Goal: Transaction & Acquisition: Purchase product/service

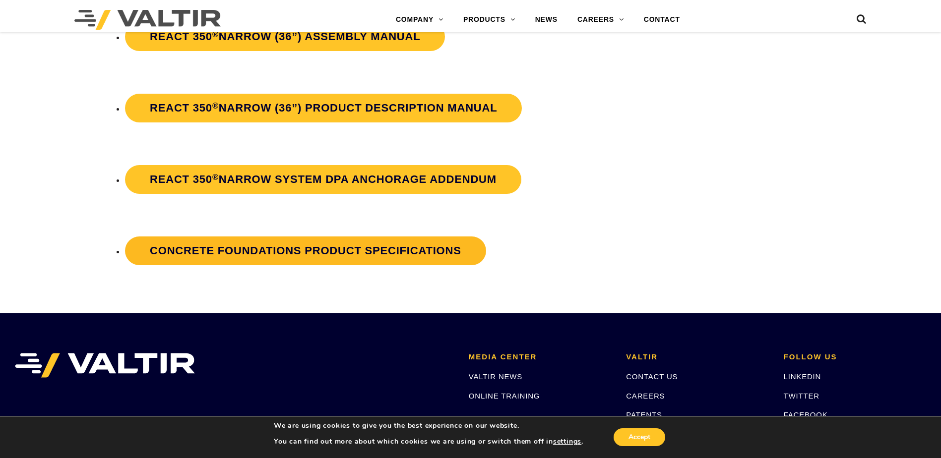
scroll to position [1836, 0]
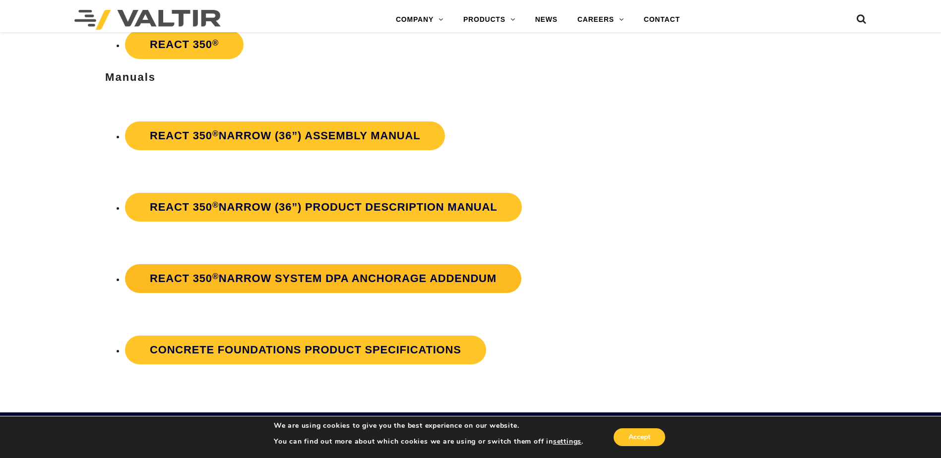
click at [213, 280] on sup "®" at bounding box center [215, 276] width 6 height 9
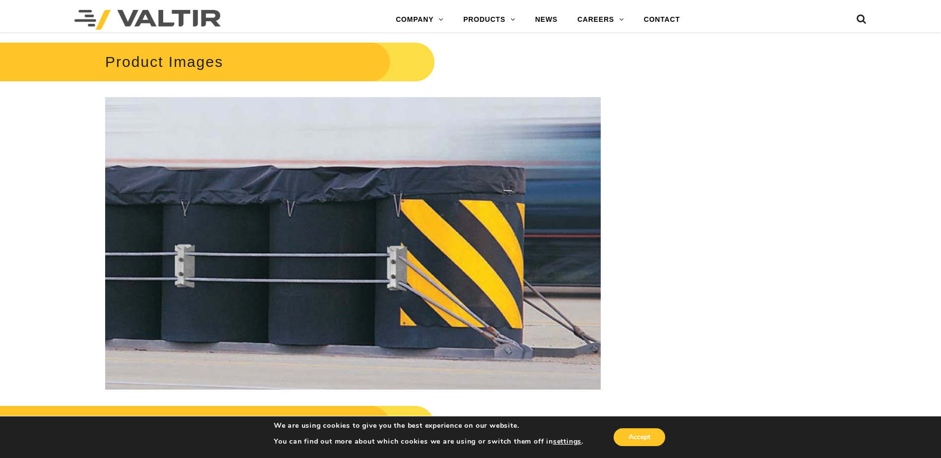
scroll to position [1240, 0]
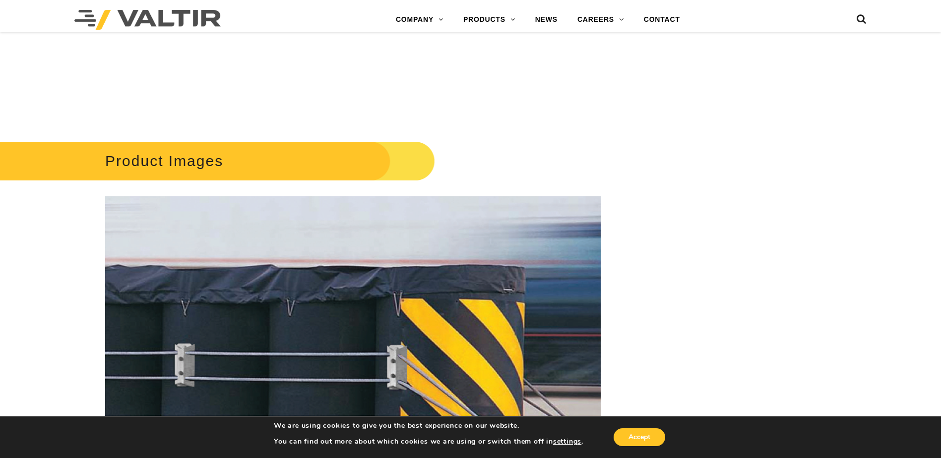
click at [242, 144] on h2 "Product Images" at bounding box center [199, 161] width 471 height 46
click at [213, 159] on h2 "Product Images" at bounding box center [199, 161] width 471 height 46
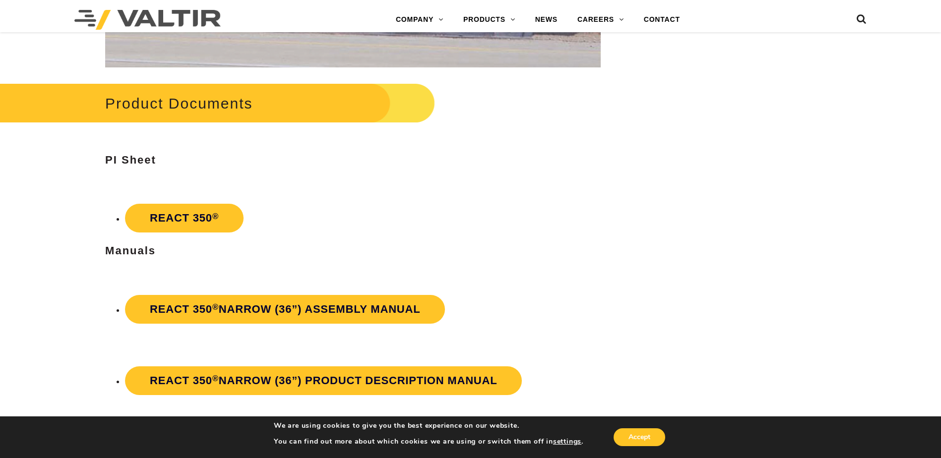
scroll to position [1687, 0]
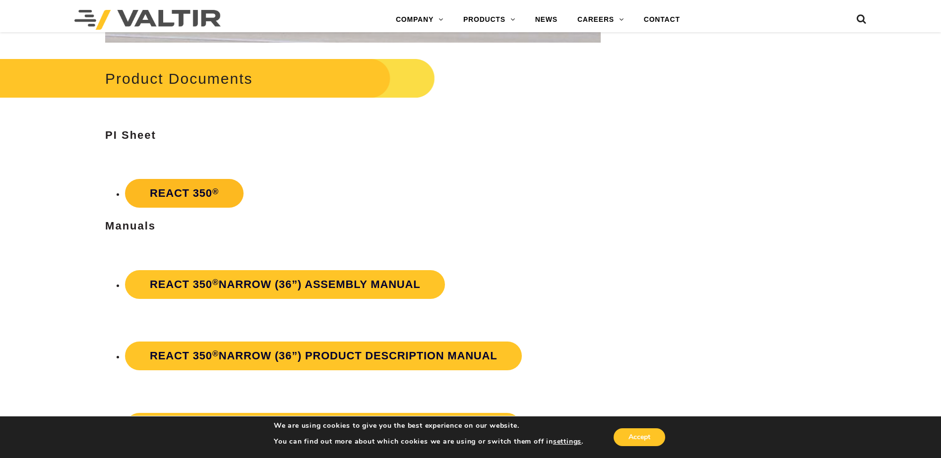
click at [169, 194] on link "REACT 350 ®" at bounding box center [184, 193] width 119 height 29
